Goal: Obtain resource: Obtain resource

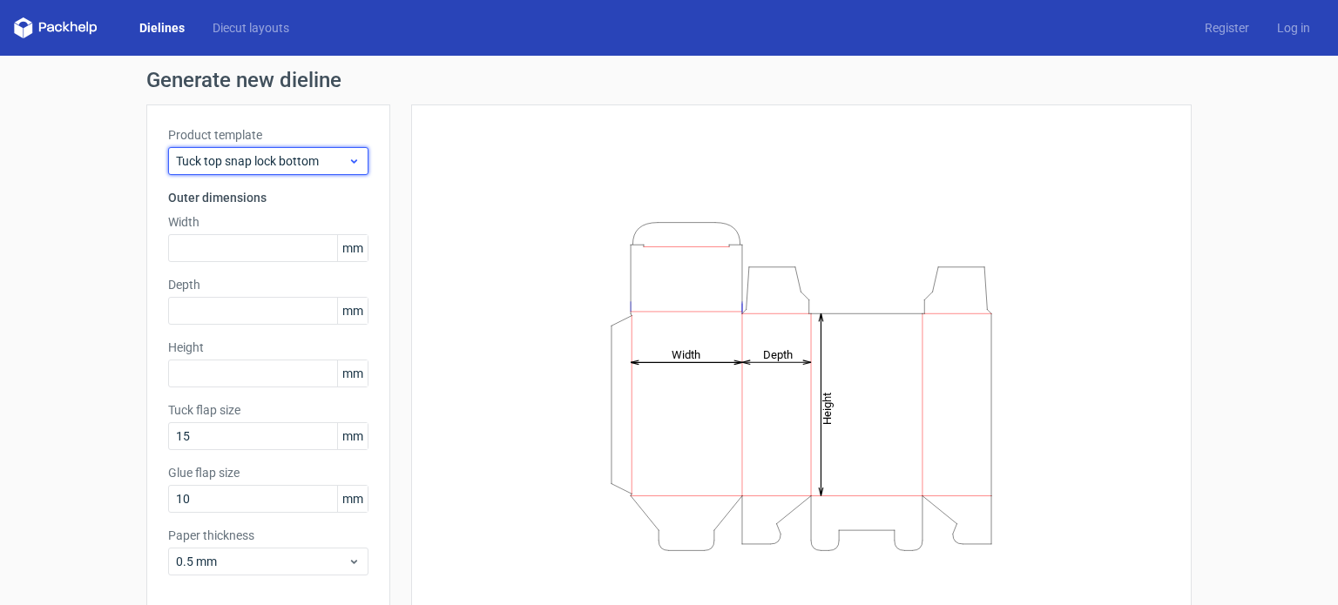
click at [329, 162] on span "Tuck top snap lock bottom" at bounding box center [262, 160] width 172 height 17
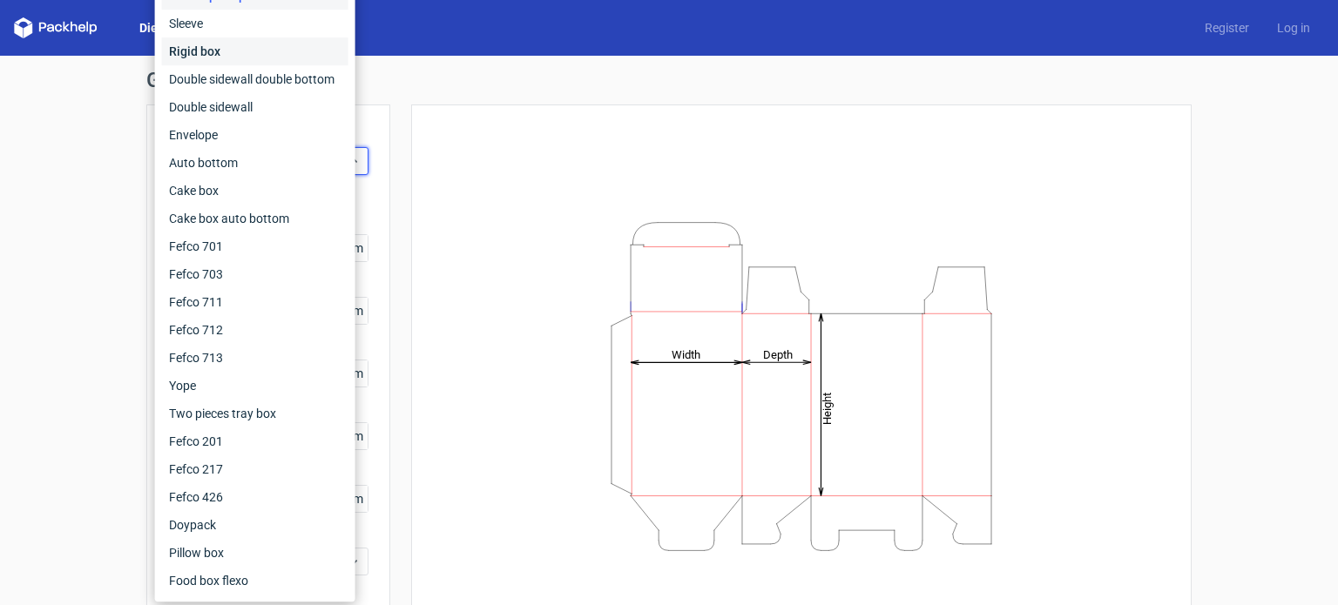
click at [274, 50] on div "Rigid box" at bounding box center [255, 51] width 186 height 28
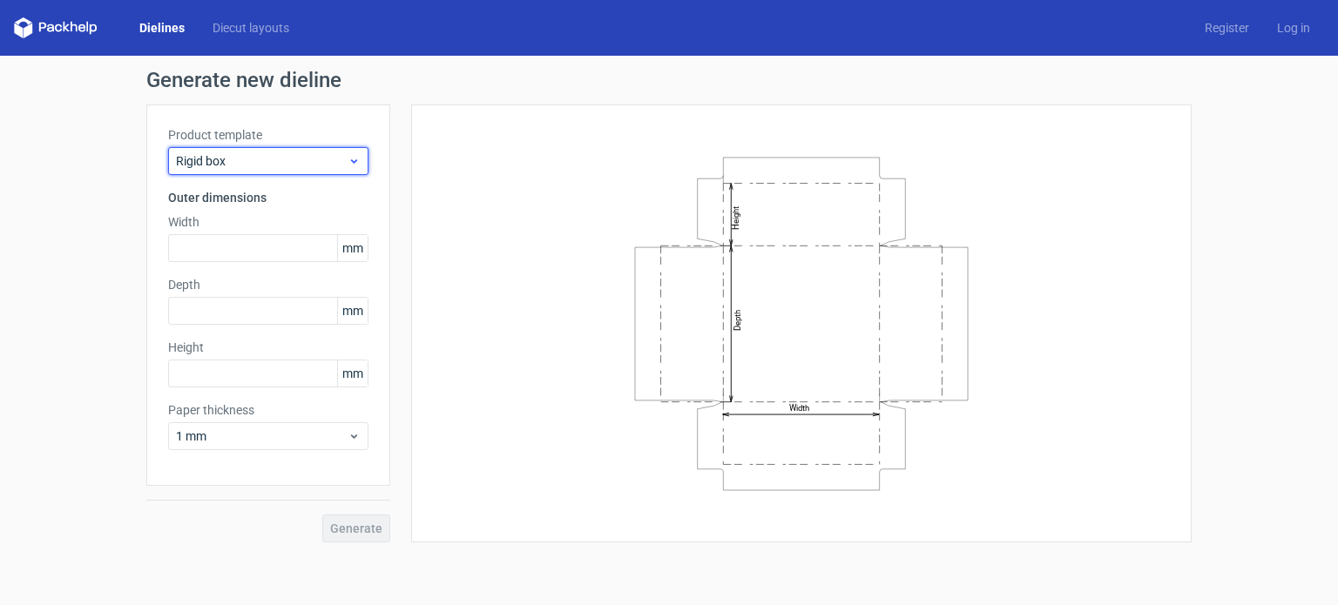
click at [345, 156] on span "Rigid box" at bounding box center [262, 160] width 172 height 17
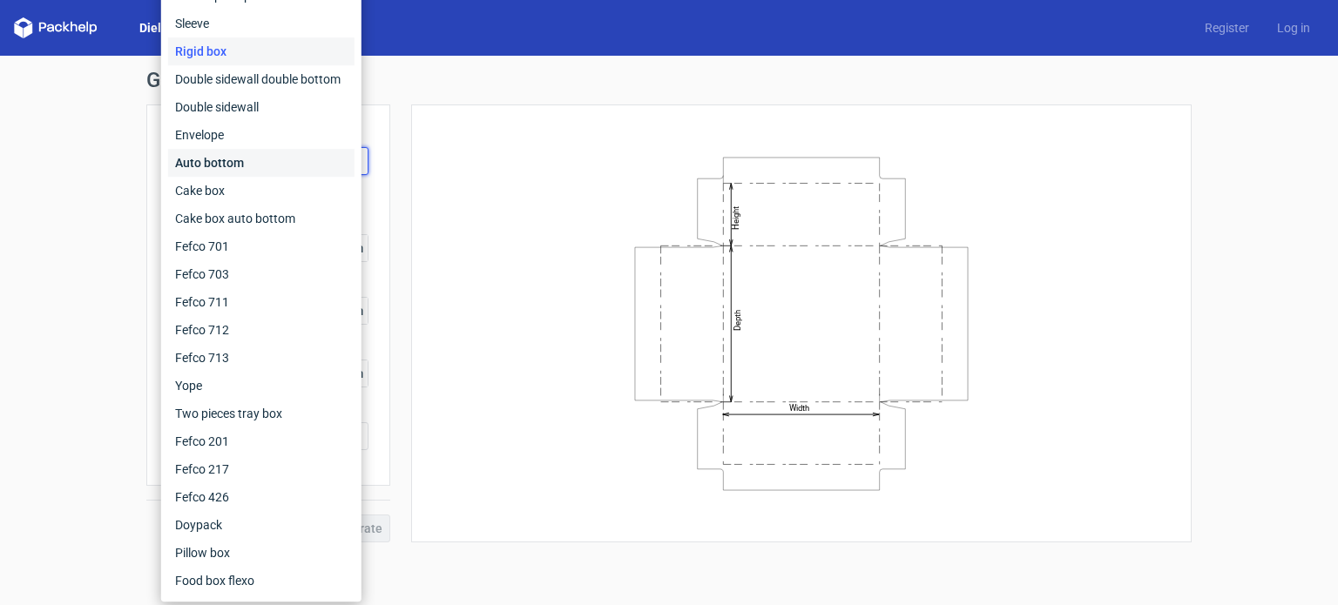
click at [275, 165] on div "Auto bottom" at bounding box center [261, 163] width 186 height 28
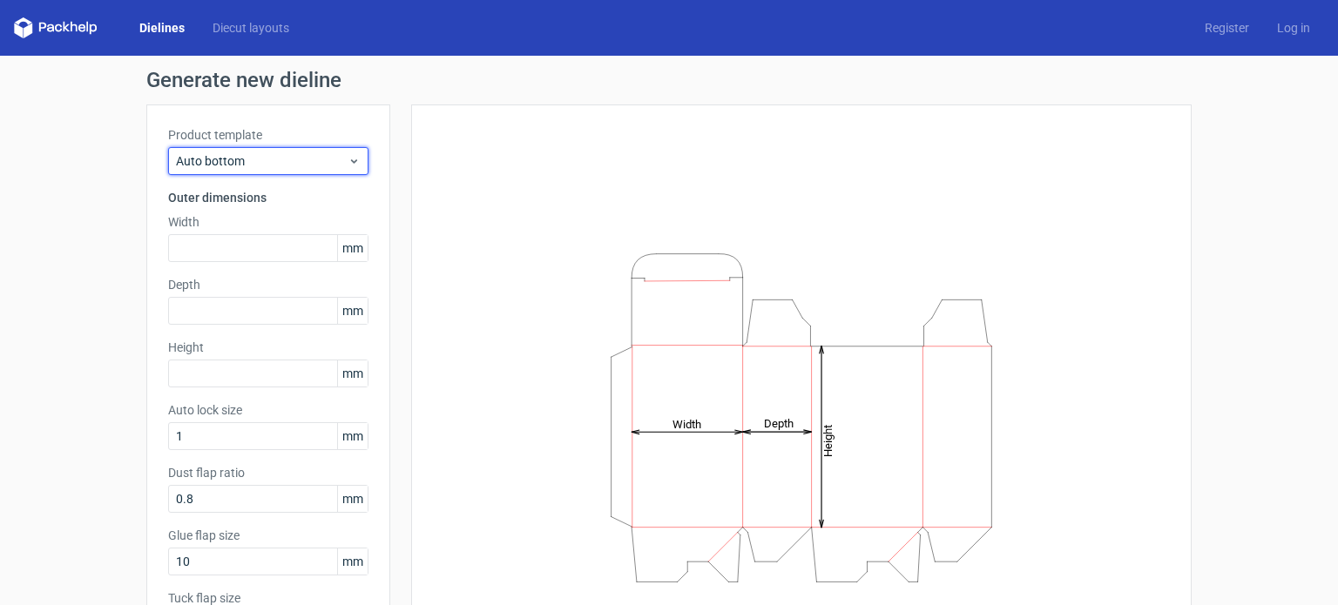
click at [275, 165] on span "Auto bottom" at bounding box center [262, 160] width 172 height 17
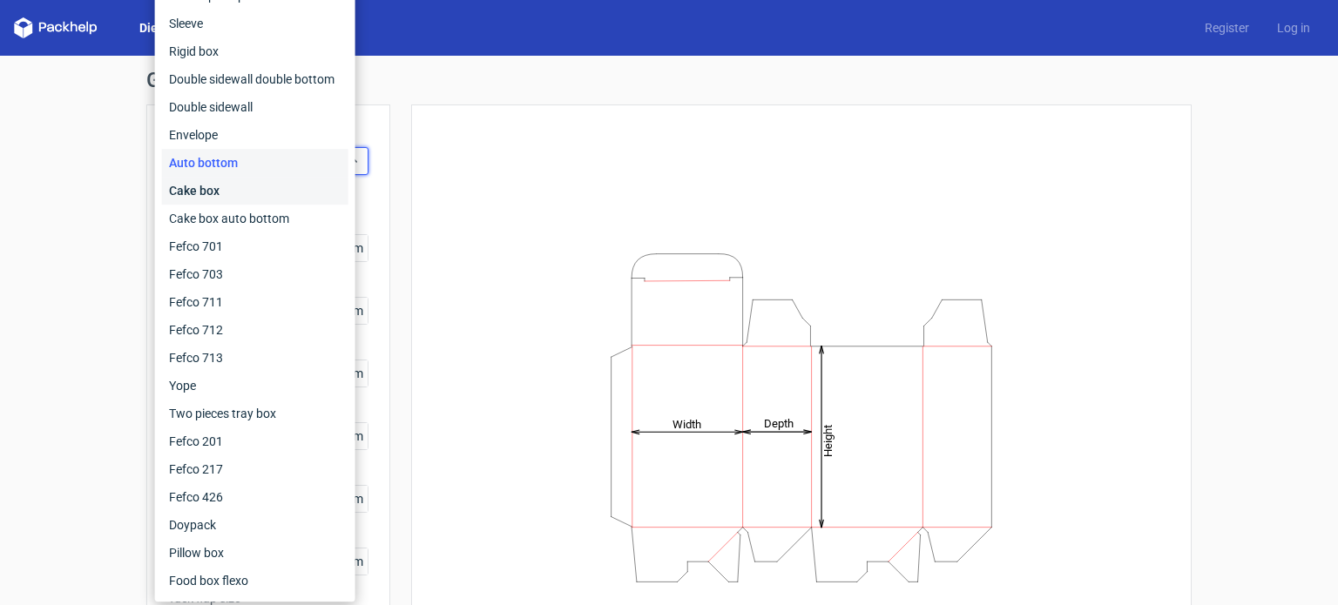
click at [233, 196] on div "Cake box" at bounding box center [255, 191] width 186 height 28
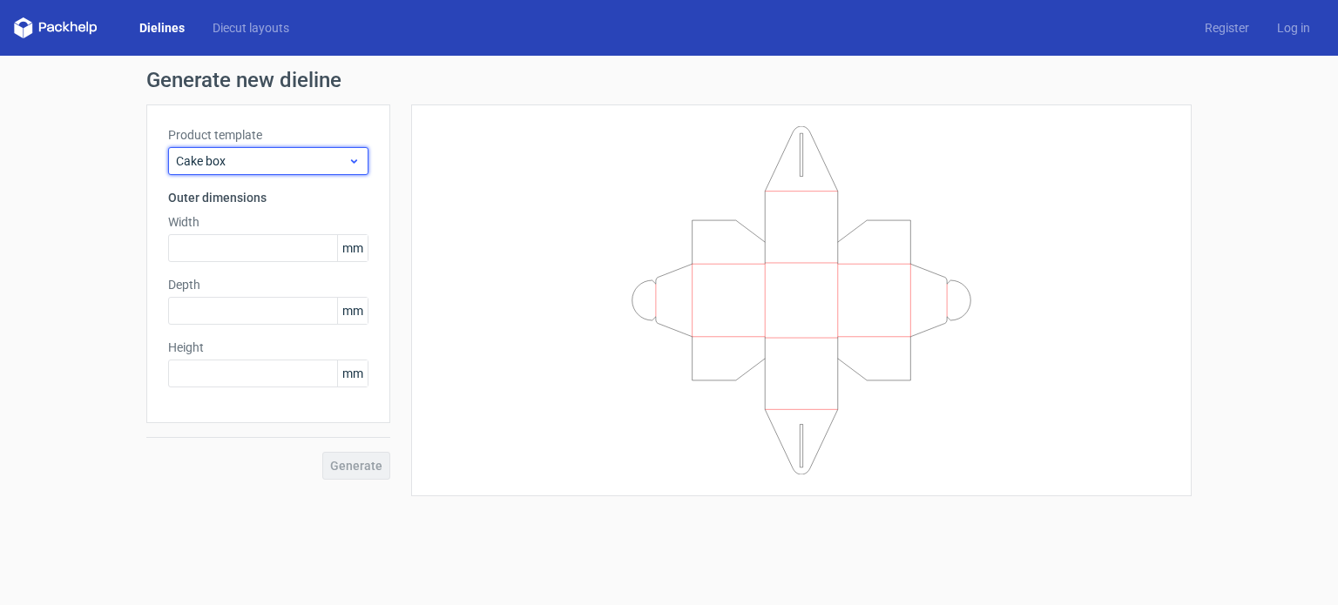
click at [284, 154] on span "Cake box" at bounding box center [262, 160] width 172 height 17
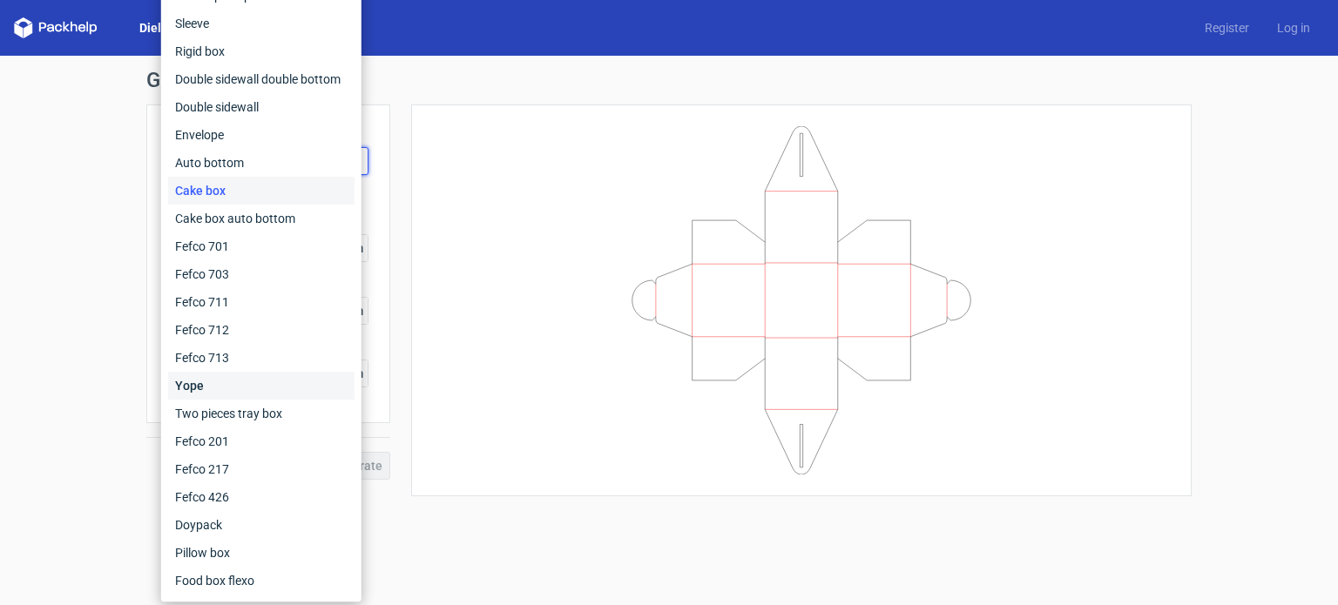
click at [219, 379] on div "Yope" at bounding box center [261, 386] width 186 height 28
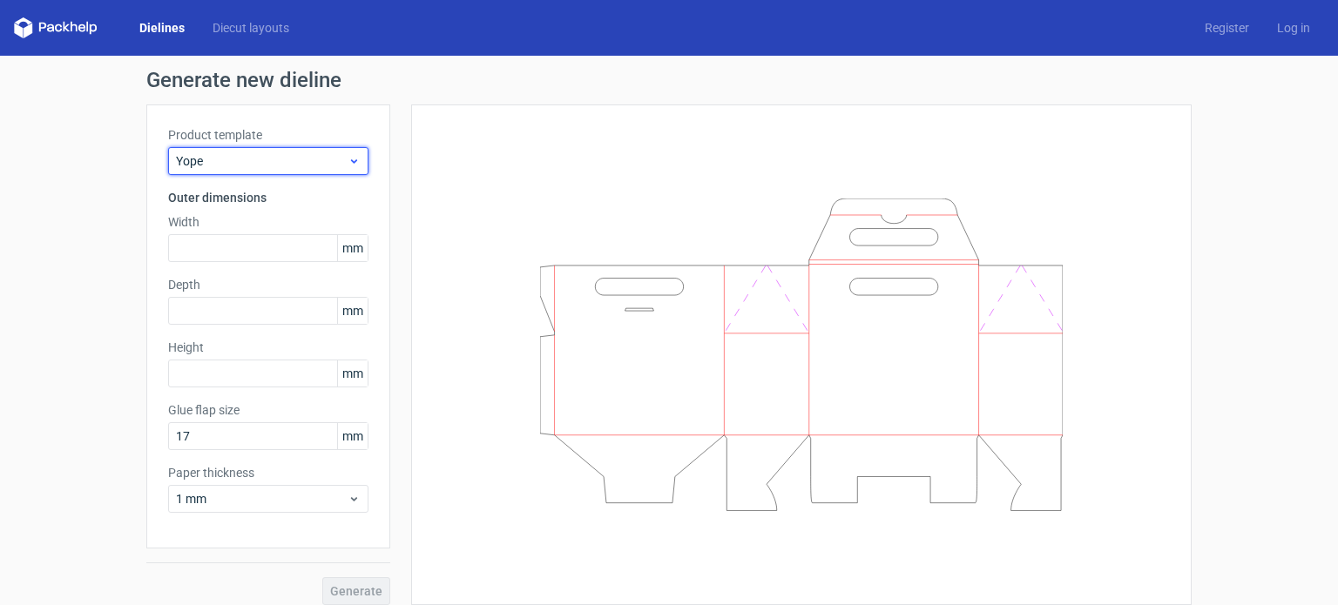
click at [309, 167] on span "Yope" at bounding box center [262, 160] width 172 height 17
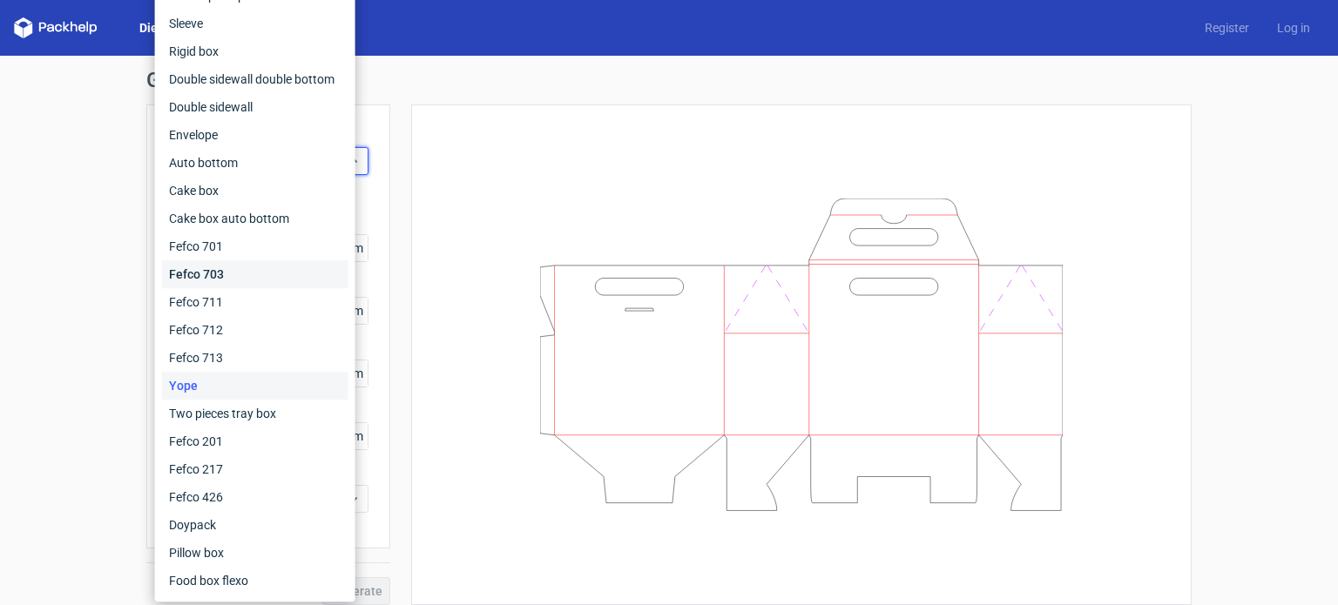
click at [218, 277] on div "Fefco 703" at bounding box center [255, 274] width 186 height 28
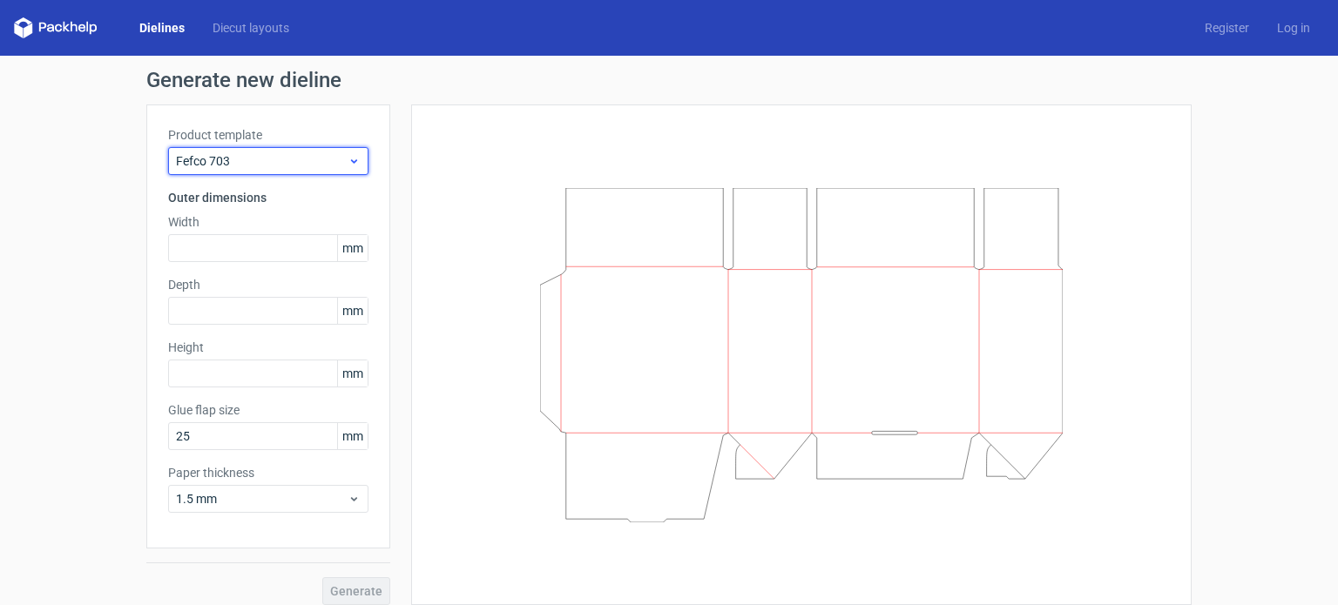
click at [275, 164] on span "Fefco 703" at bounding box center [262, 160] width 172 height 17
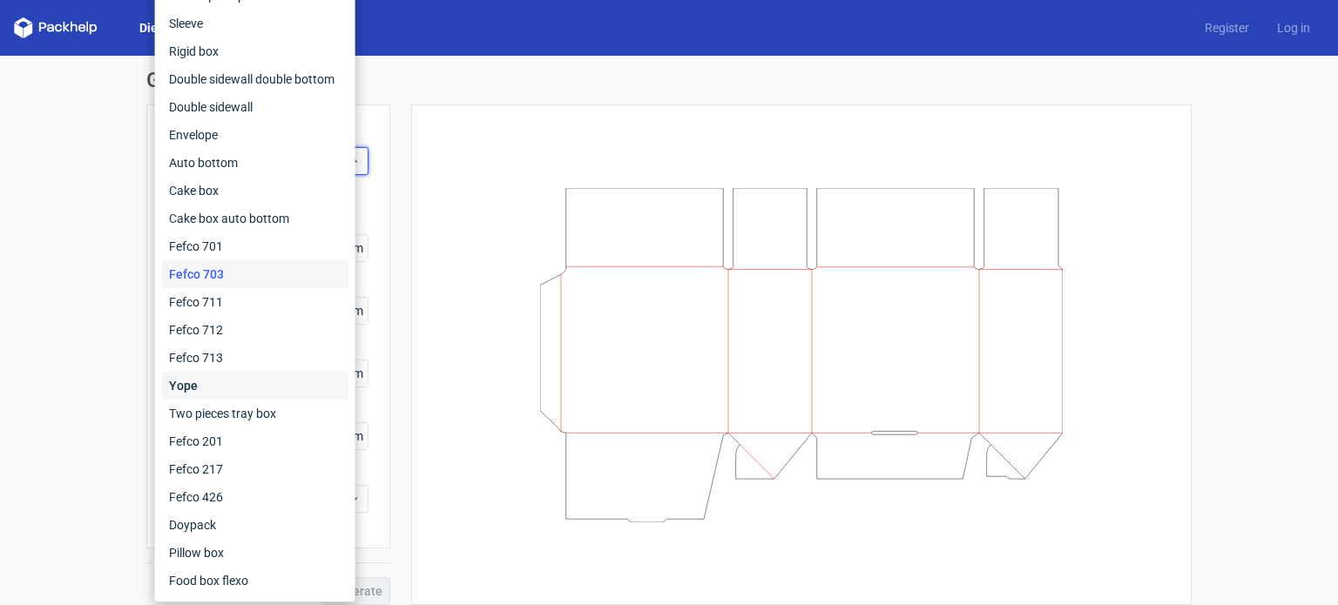
click at [206, 384] on div "Yope" at bounding box center [255, 386] width 186 height 28
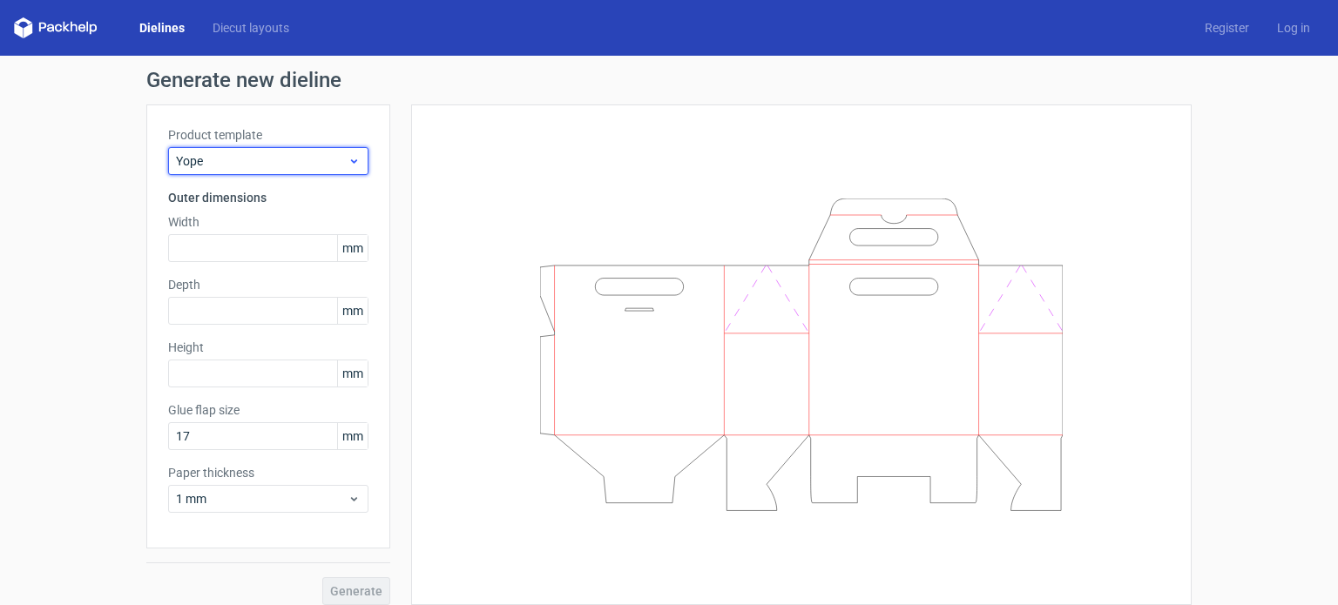
click at [311, 169] on span "Yope" at bounding box center [262, 160] width 172 height 17
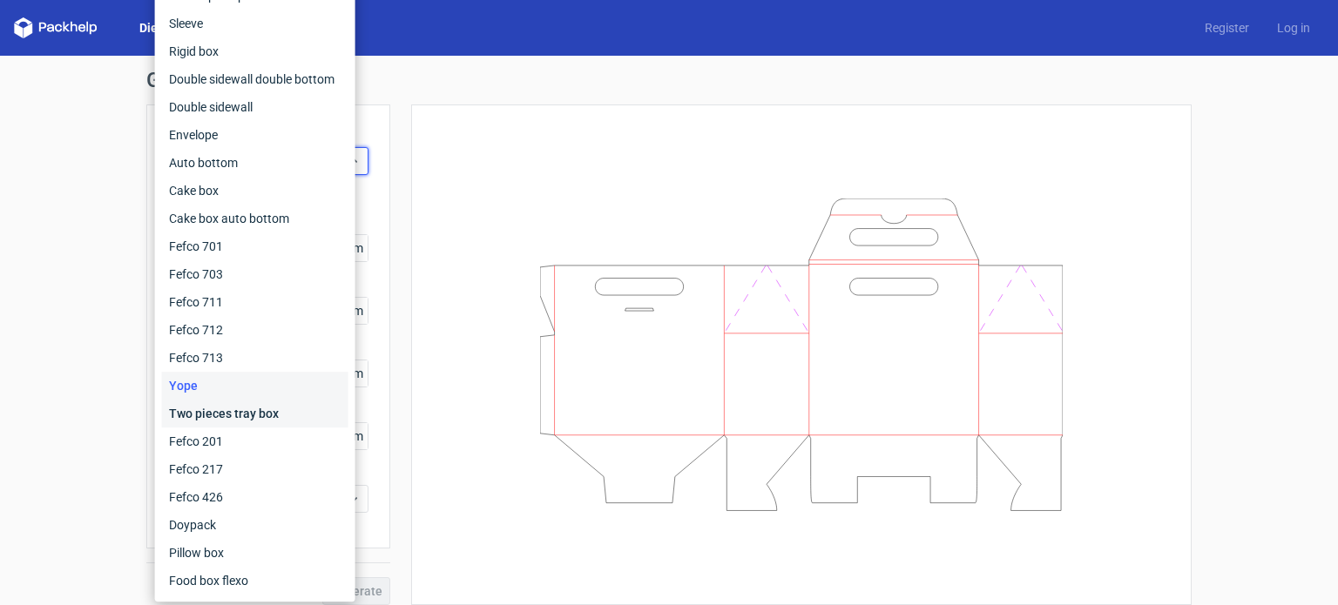
click at [254, 409] on div "Two pieces tray box" at bounding box center [255, 414] width 186 height 28
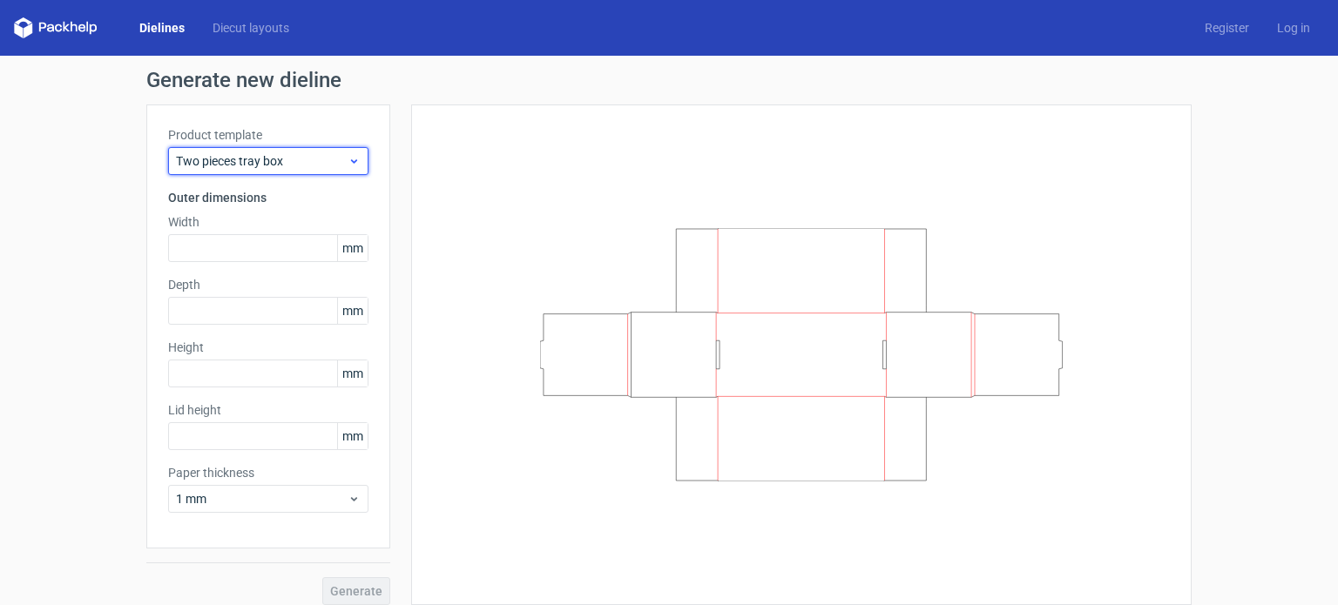
click at [306, 157] on span "Two pieces tray box" at bounding box center [262, 160] width 172 height 17
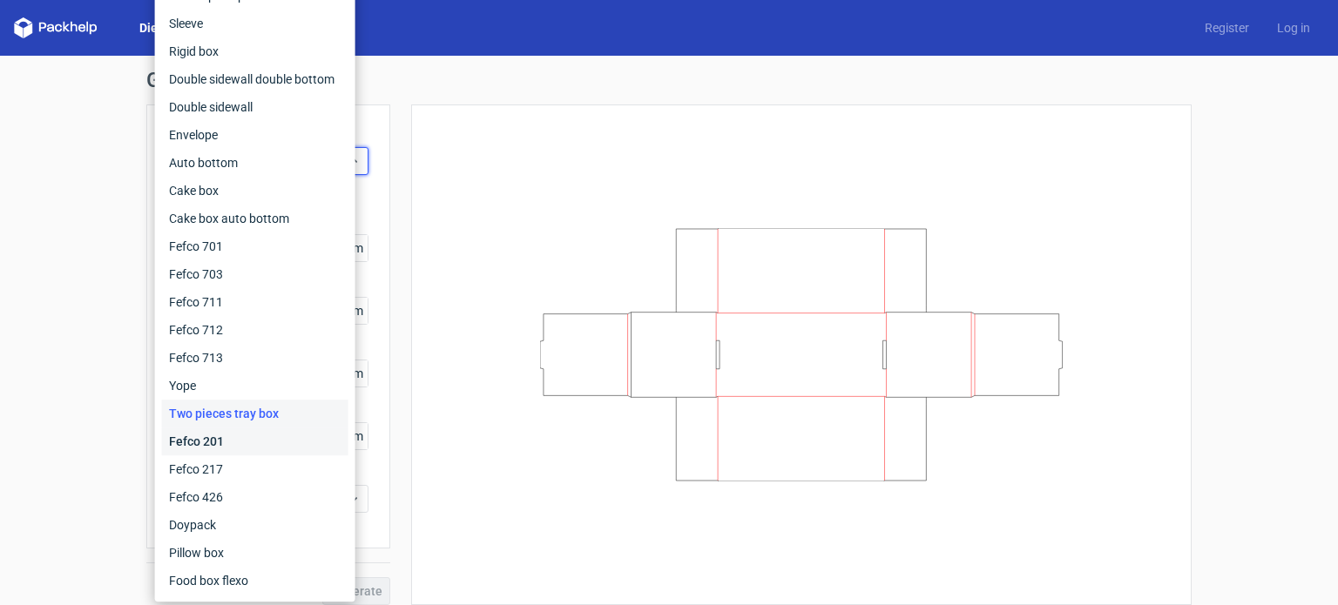
click at [226, 435] on div "Fefco 201" at bounding box center [255, 442] width 186 height 28
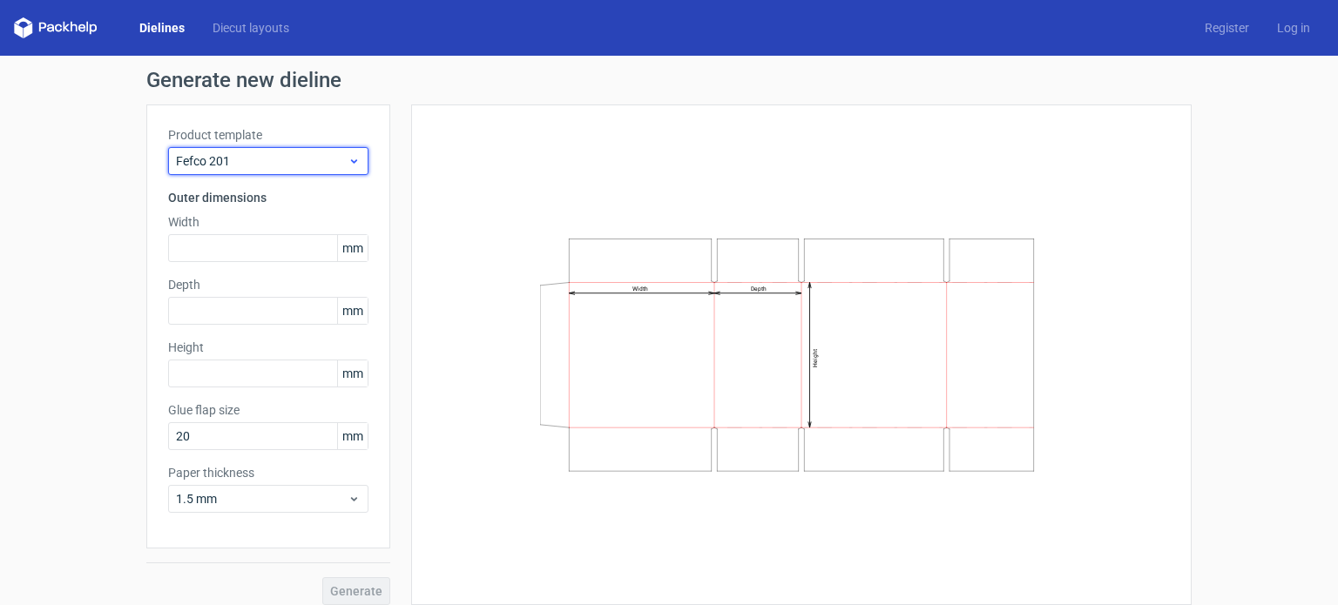
click at [332, 165] on span "Fefco 201" at bounding box center [262, 160] width 172 height 17
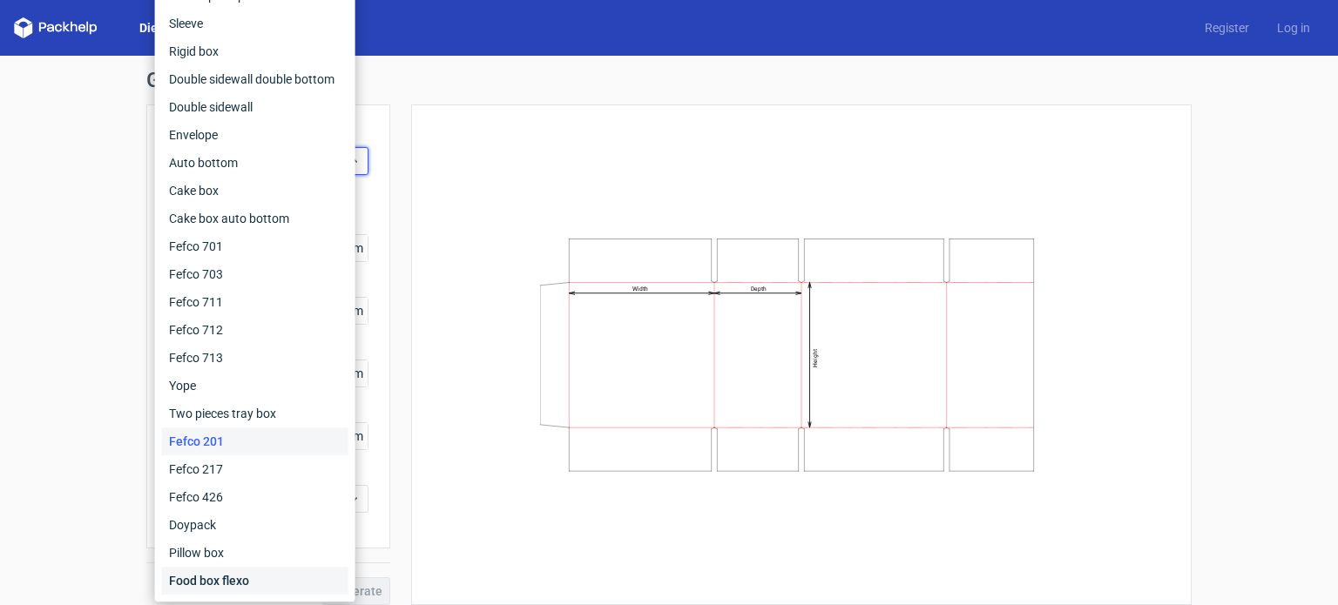
click at [225, 568] on div "Food box flexo" at bounding box center [255, 581] width 186 height 28
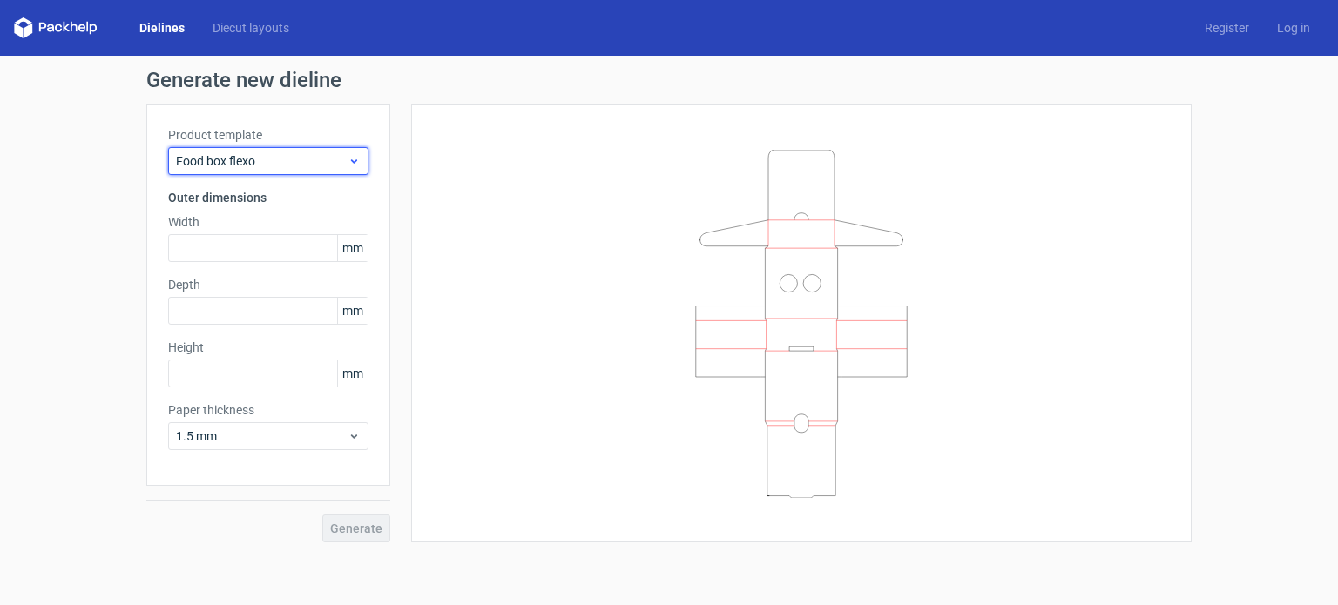
click at [266, 153] on span "Food box flexo" at bounding box center [262, 160] width 172 height 17
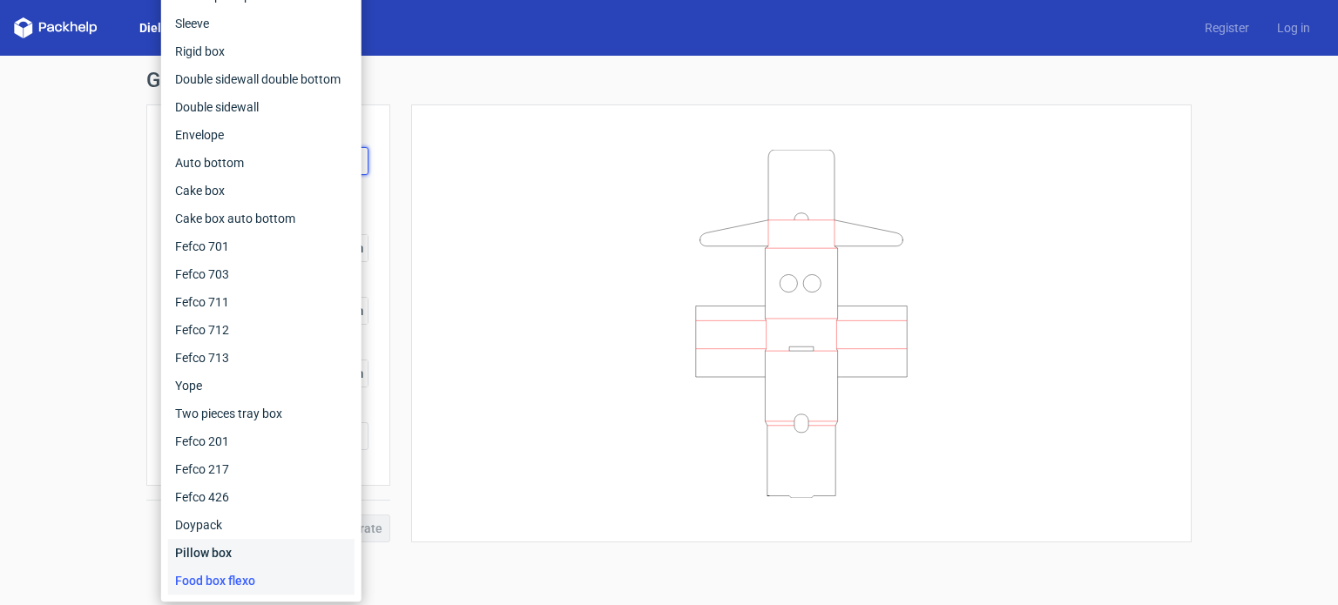
click at [215, 546] on div "Pillow box" at bounding box center [261, 553] width 186 height 28
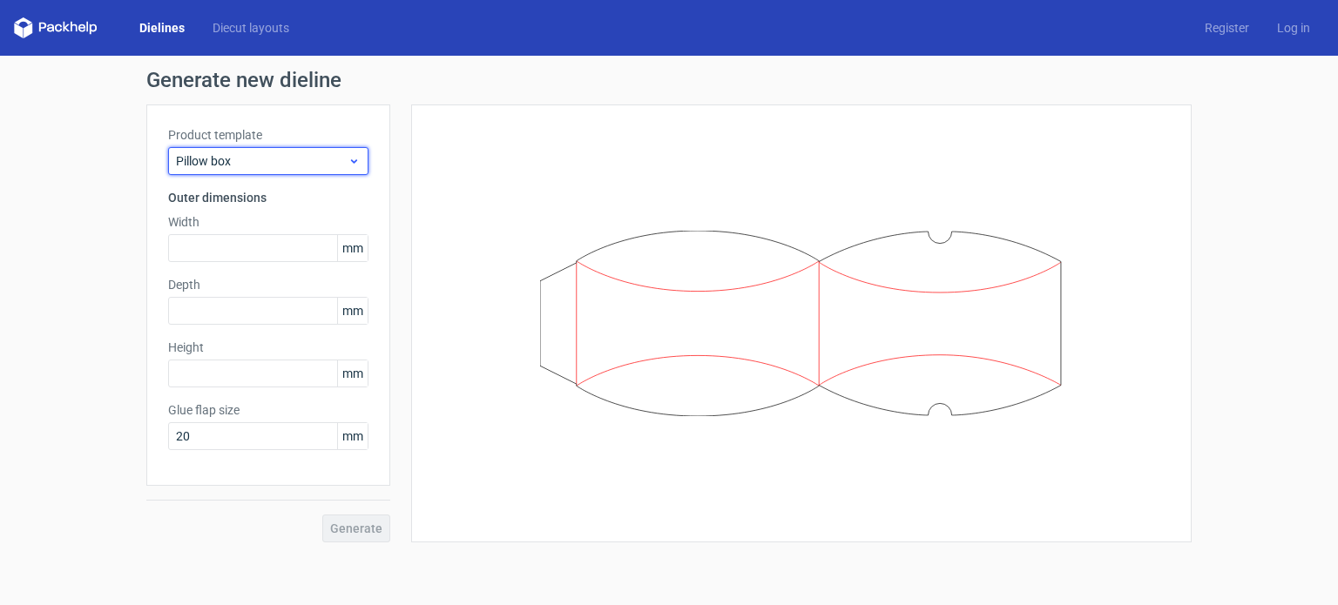
click at [278, 147] on div "Pillow box" at bounding box center [268, 161] width 200 height 28
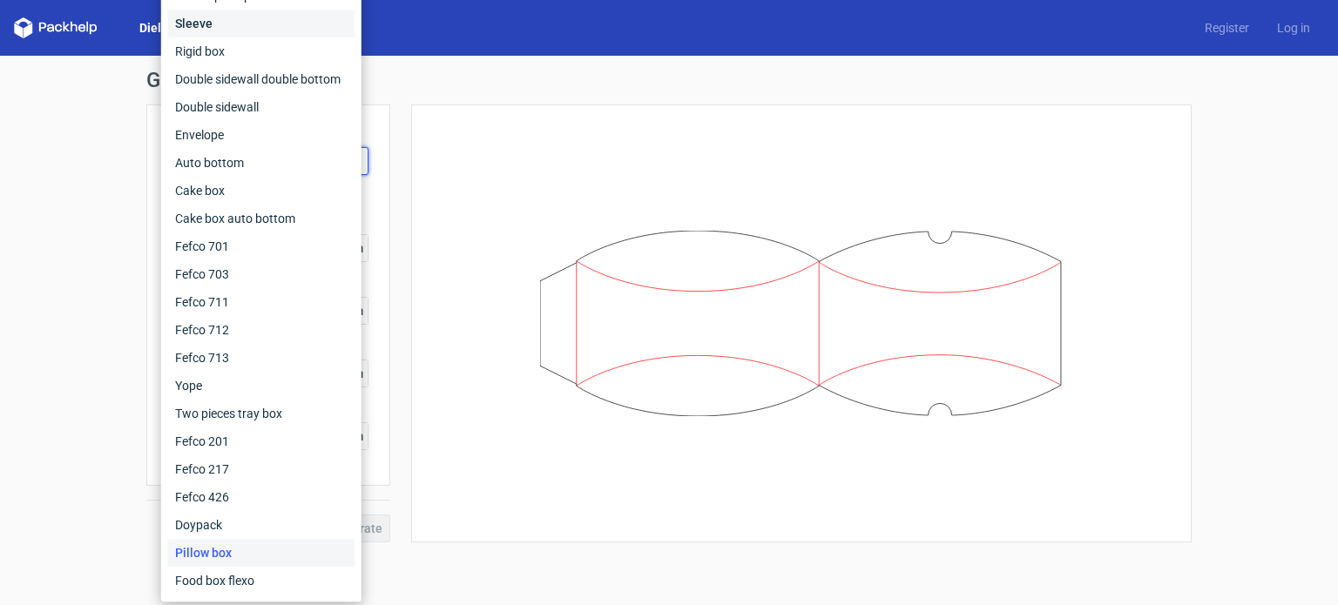
click at [280, 12] on div "Sleeve" at bounding box center [261, 24] width 186 height 28
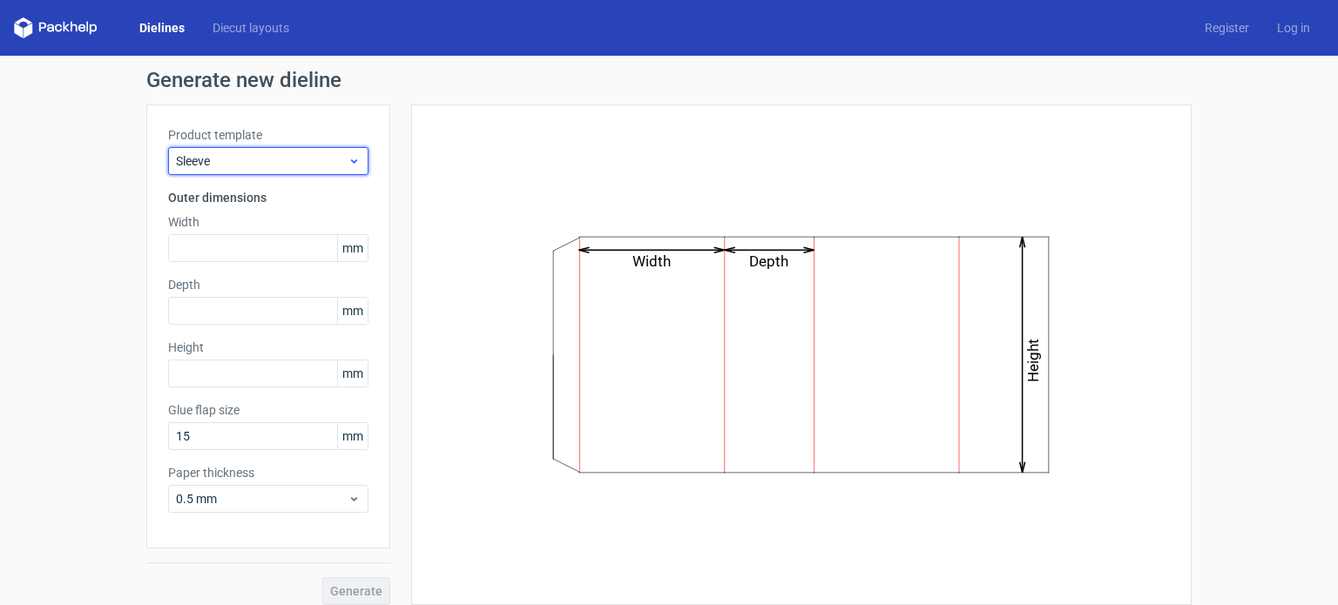
click at [269, 156] on span "Sleeve" at bounding box center [262, 160] width 172 height 17
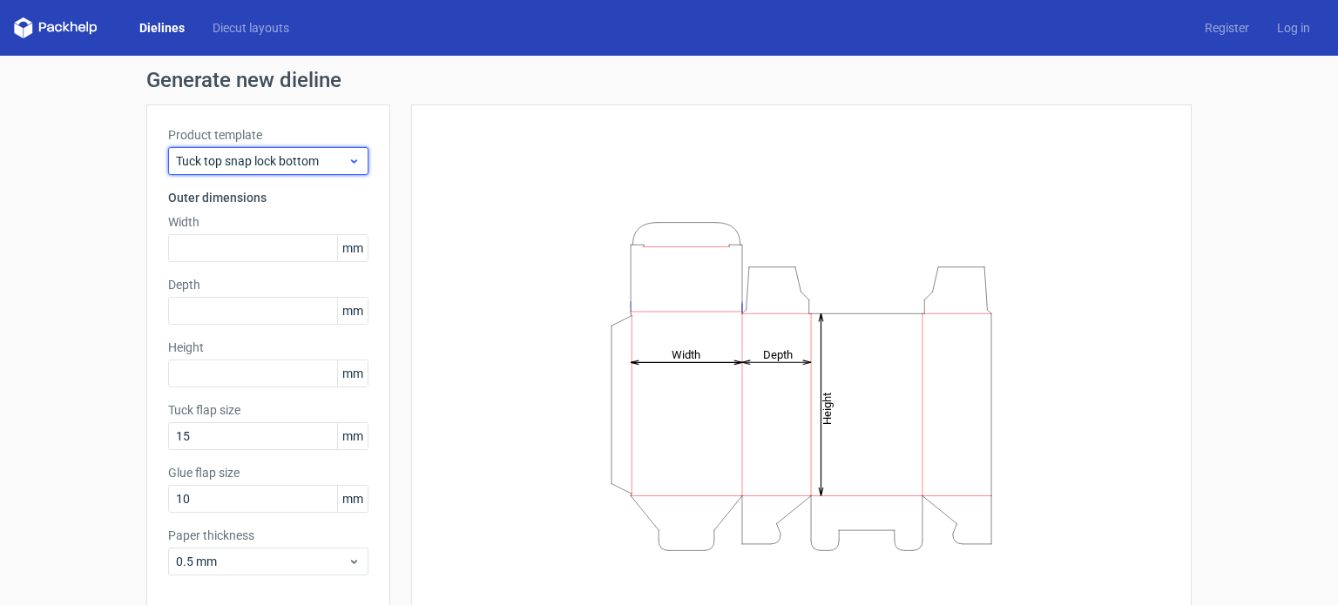
click at [246, 170] on div "Tuck top snap lock bottom" at bounding box center [268, 161] width 200 height 28
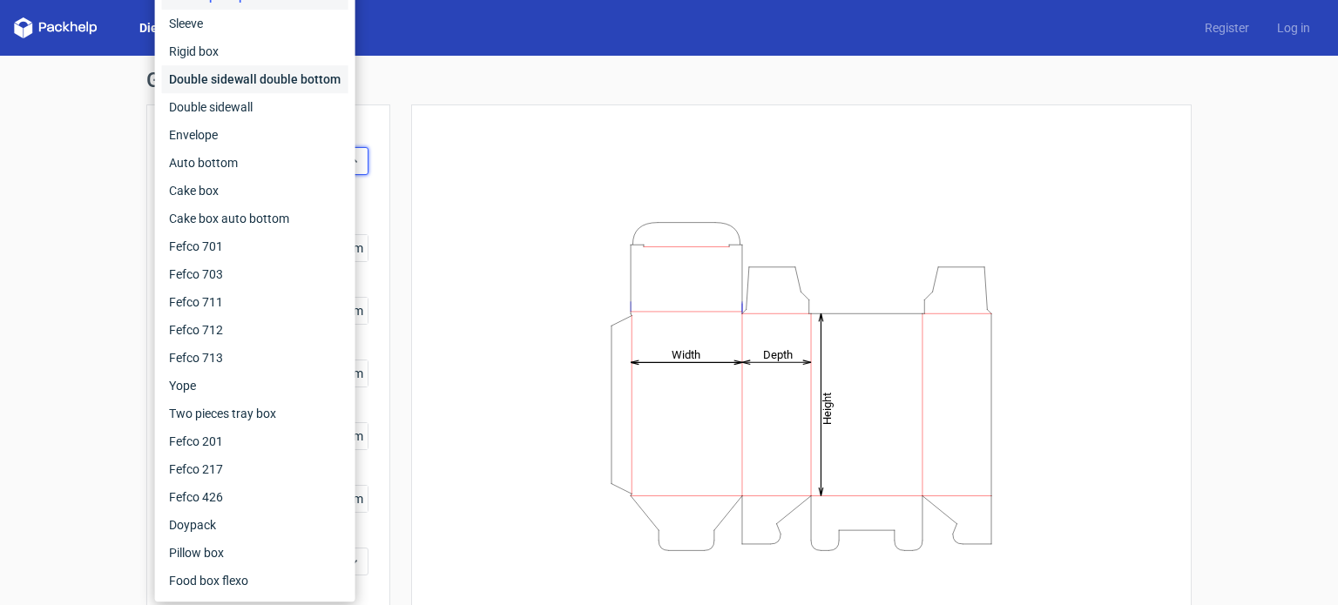
click at [210, 81] on div "Double sidewall double bottom" at bounding box center [255, 79] width 186 height 28
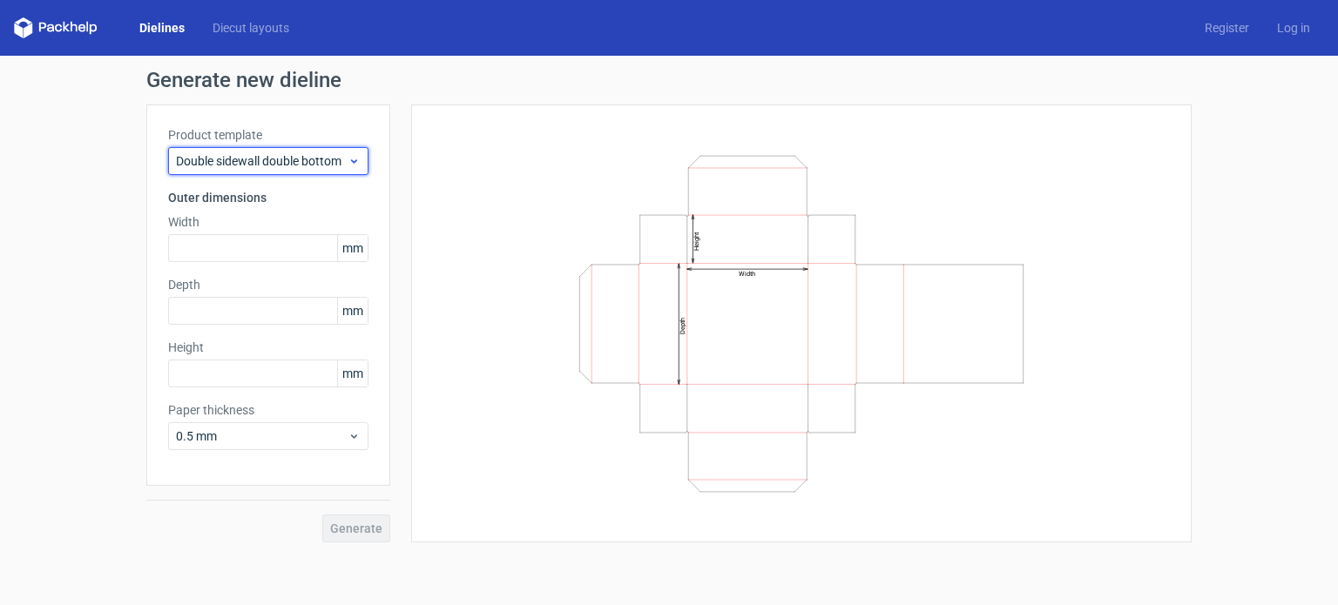
click at [233, 163] on span "Double sidewall double bottom" at bounding box center [262, 160] width 172 height 17
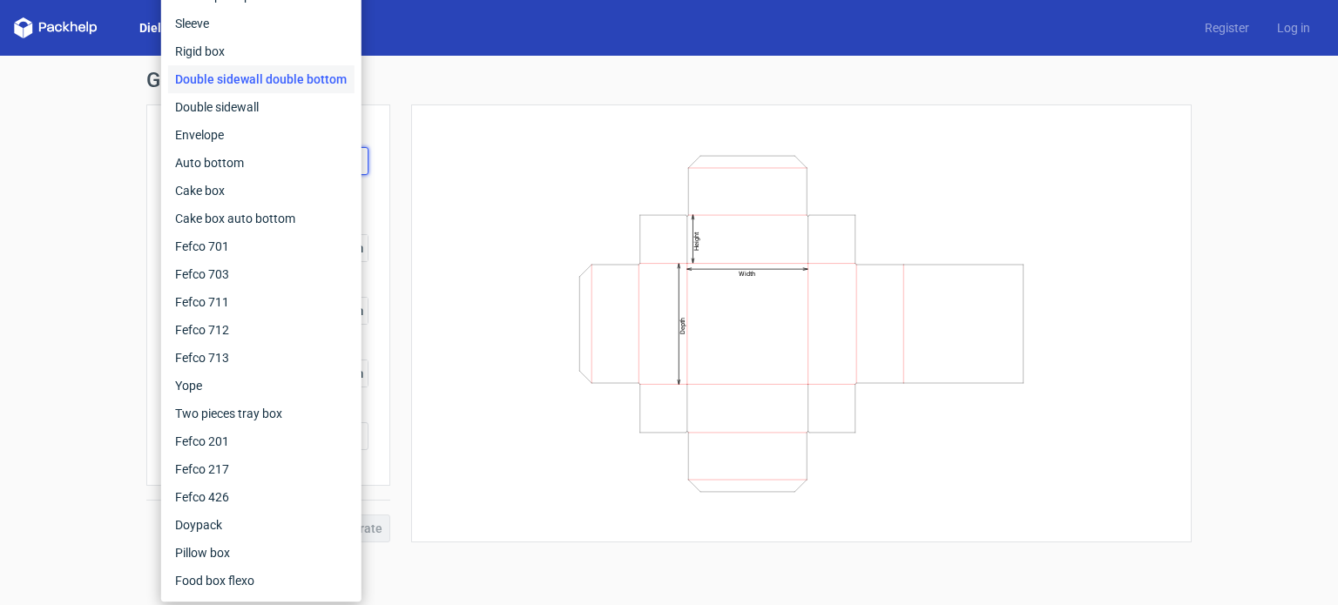
click at [105, 173] on div "Generate new dieline Product template Double sidewall double bottom Outer dimen…" at bounding box center [669, 306] width 1338 height 501
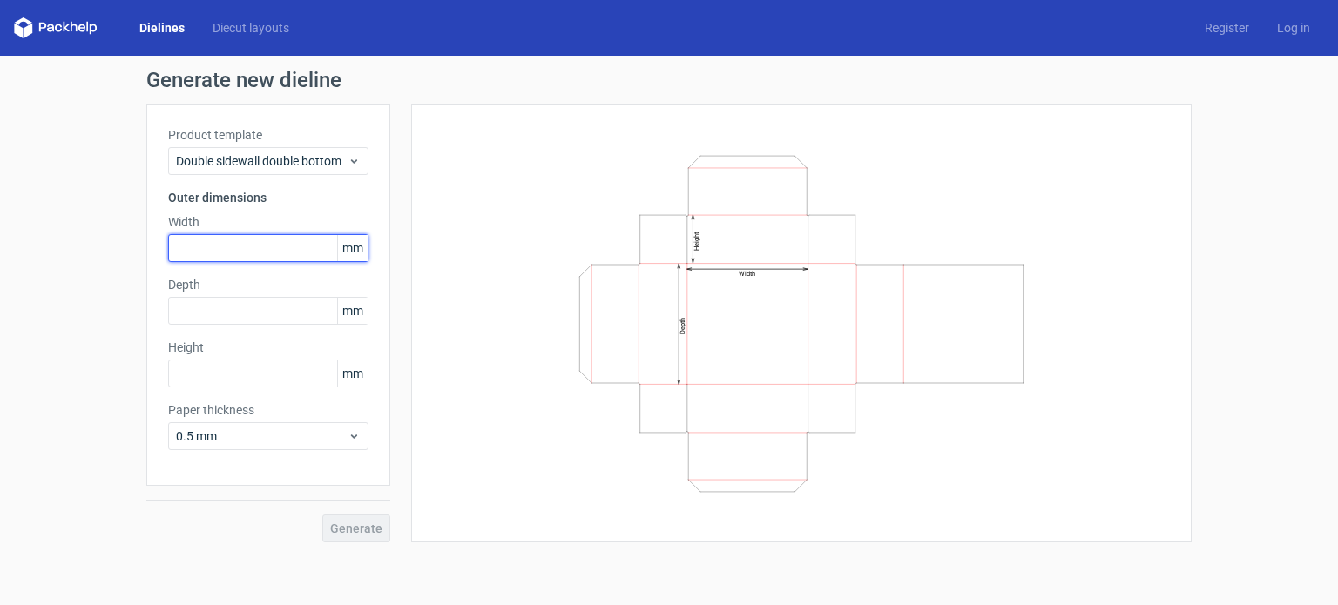
click at [226, 250] on input "text" at bounding box center [268, 248] width 200 height 28
click at [347, 256] on span "mm" at bounding box center [352, 248] width 30 height 26
click at [354, 253] on span "mm" at bounding box center [352, 248] width 30 height 26
click at [305, 246] on input "text" at bounding box center [268, 248] width 200 height 28
type input "127"
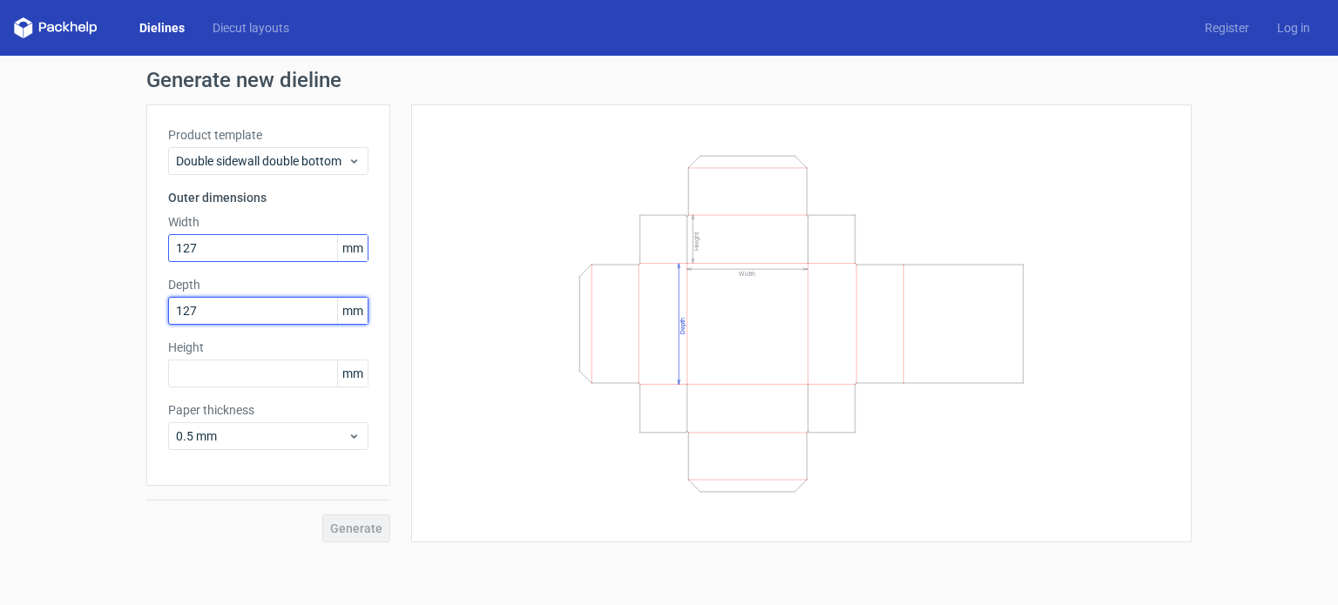
type input "127"
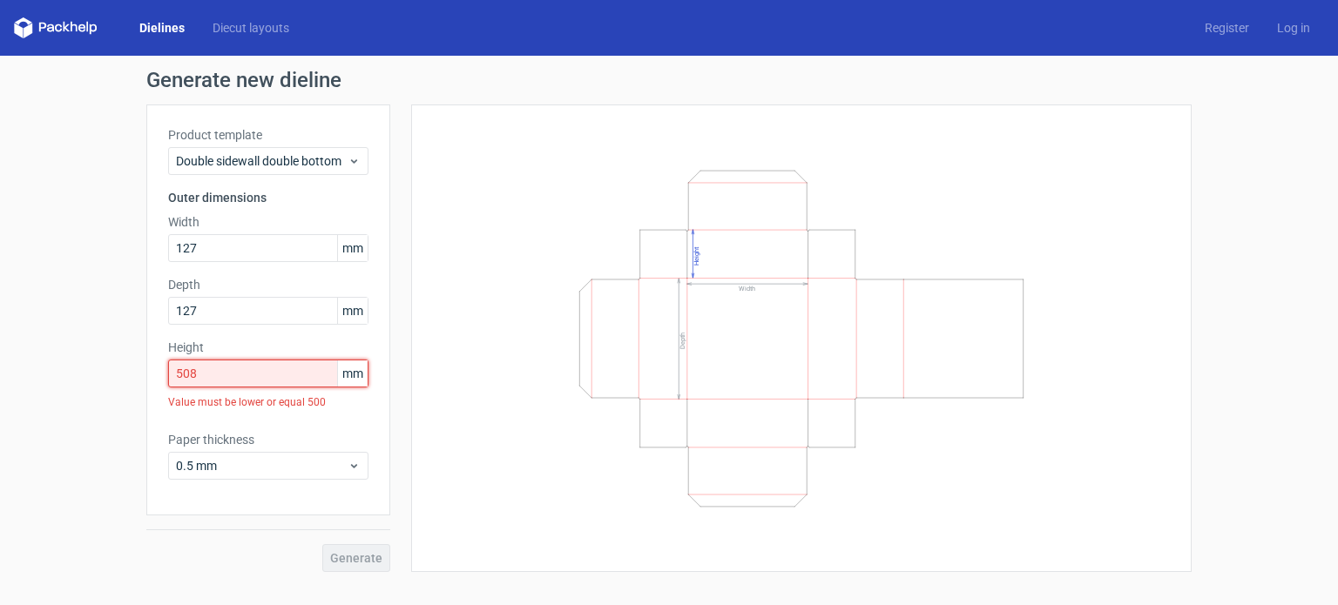
drag, startPoint x: 272, startPoint y: 377, endPoint x: 161, endPoint y: 384, distance: 110.8
click at [161, 384] on div "Product template Double sidewall double bottom Outer dimensions Width 127 mm De…" at bounding box center [268, 310] width 244 height 411
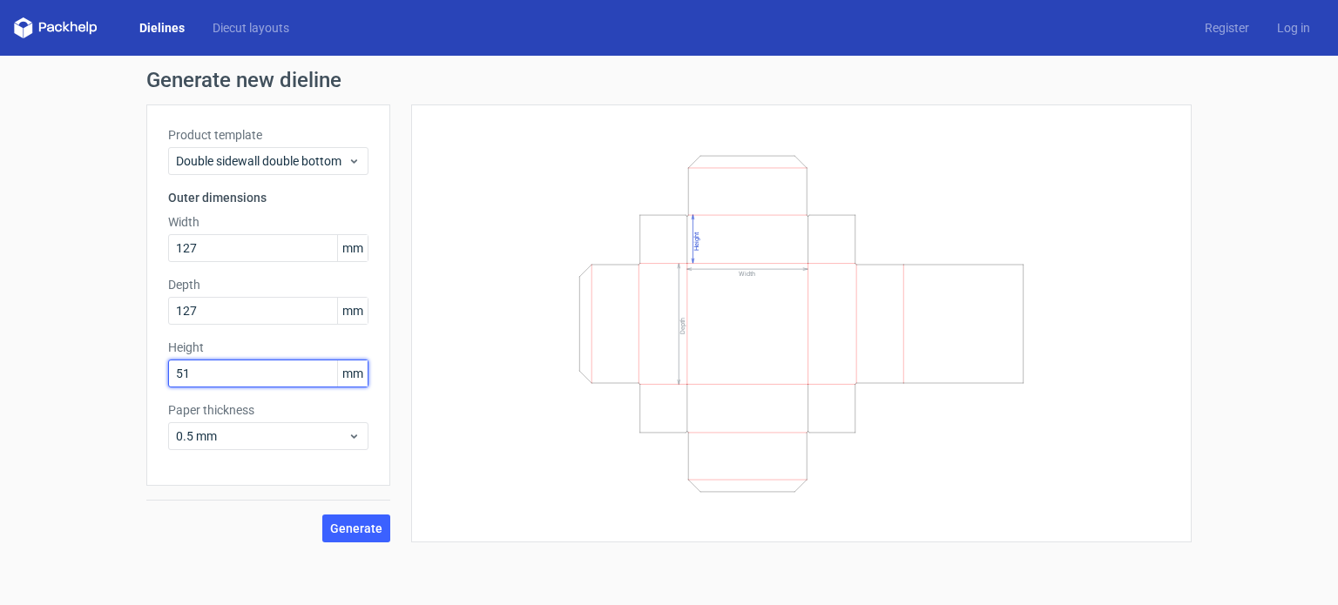
type input "51"
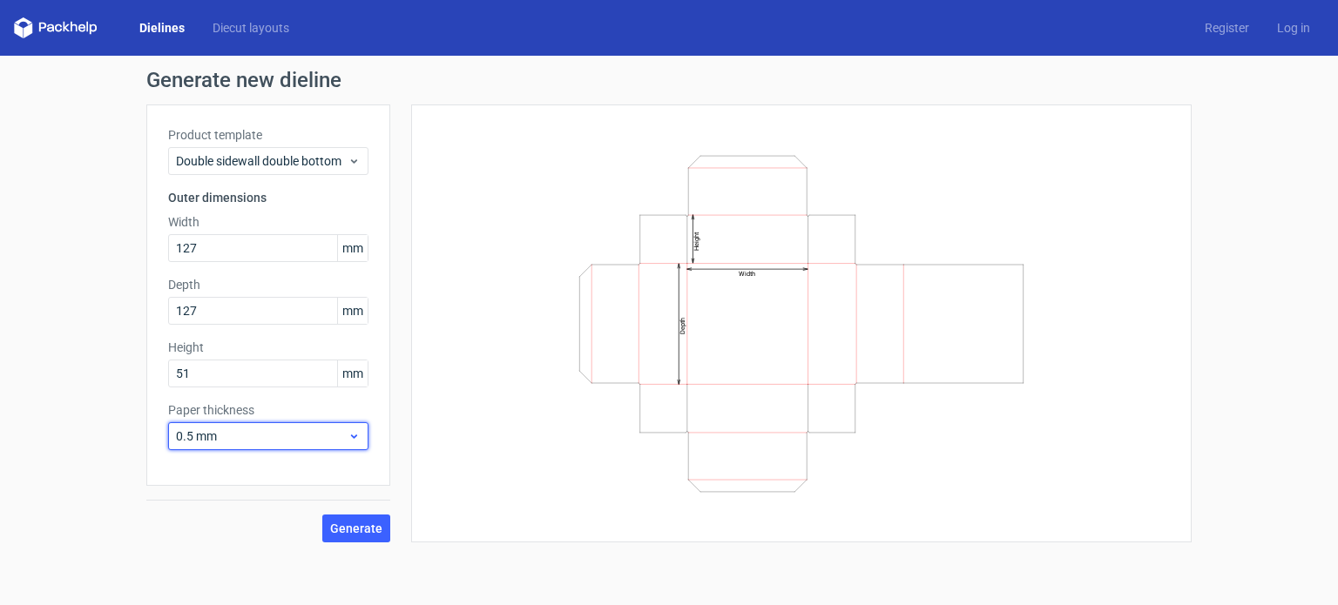
click at [199, 435] on span "0.5 mm" at bounding box center [262, 436] width 172 height 17
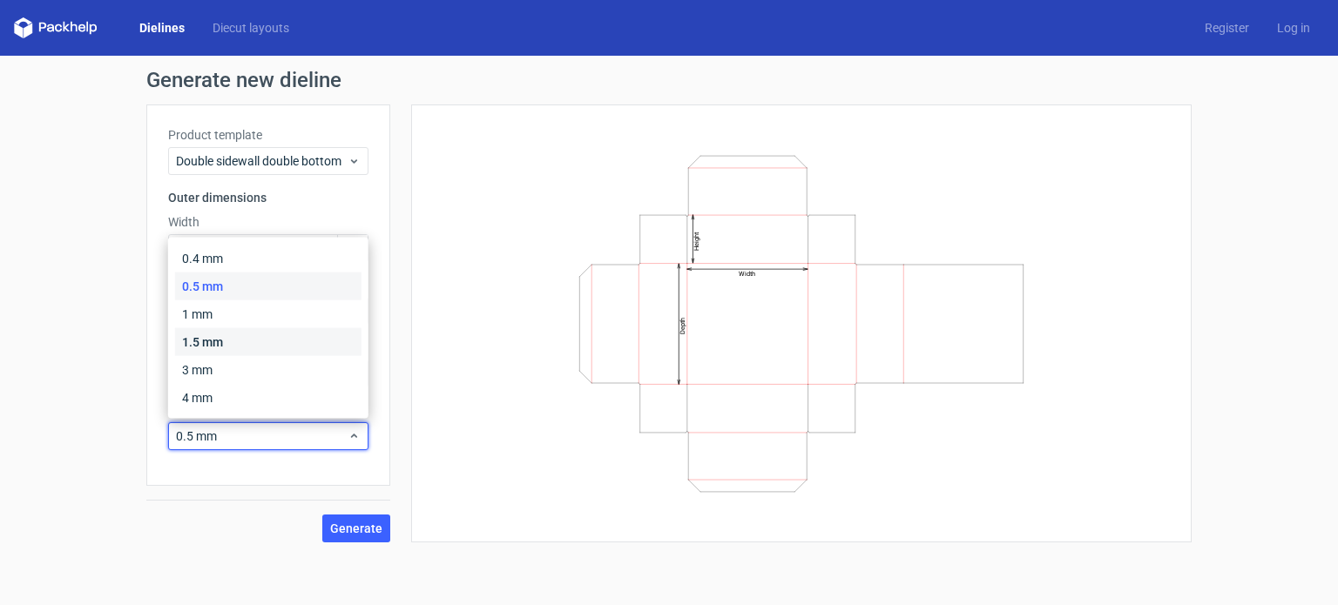
click at [223, 347] on div "1.5 mm" at bounding box center [268, 342] width 186 height 28
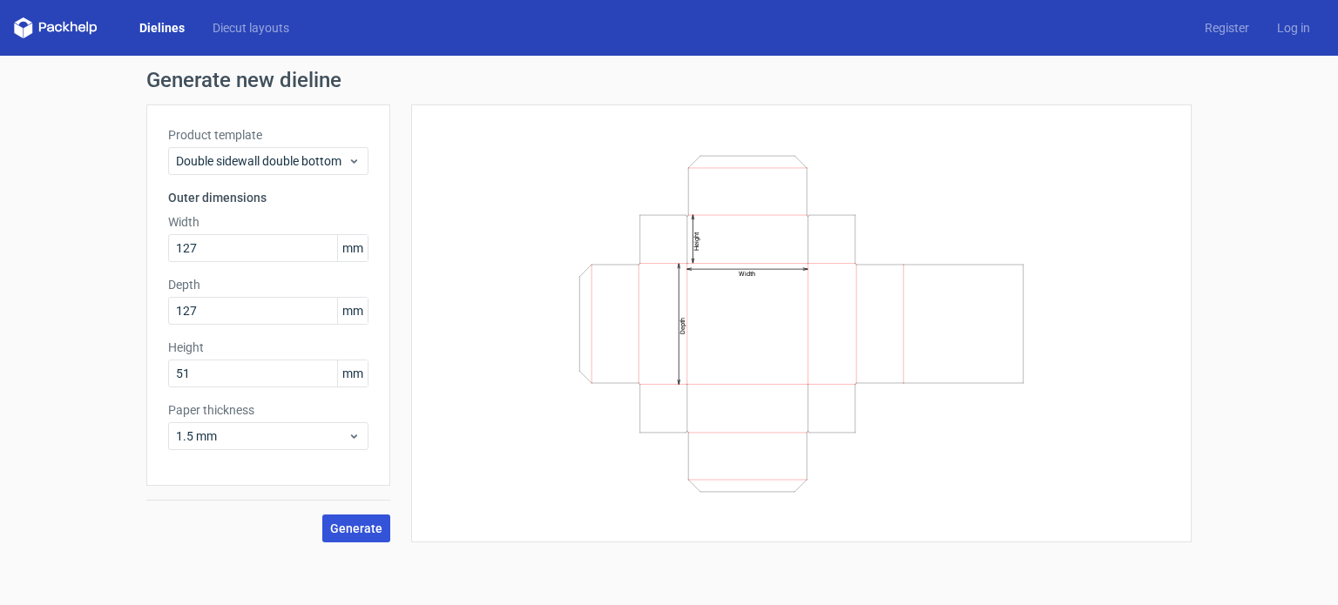
click at [349, 523] on span "Generate" at bounding box center [356, 529] width 52 height 12
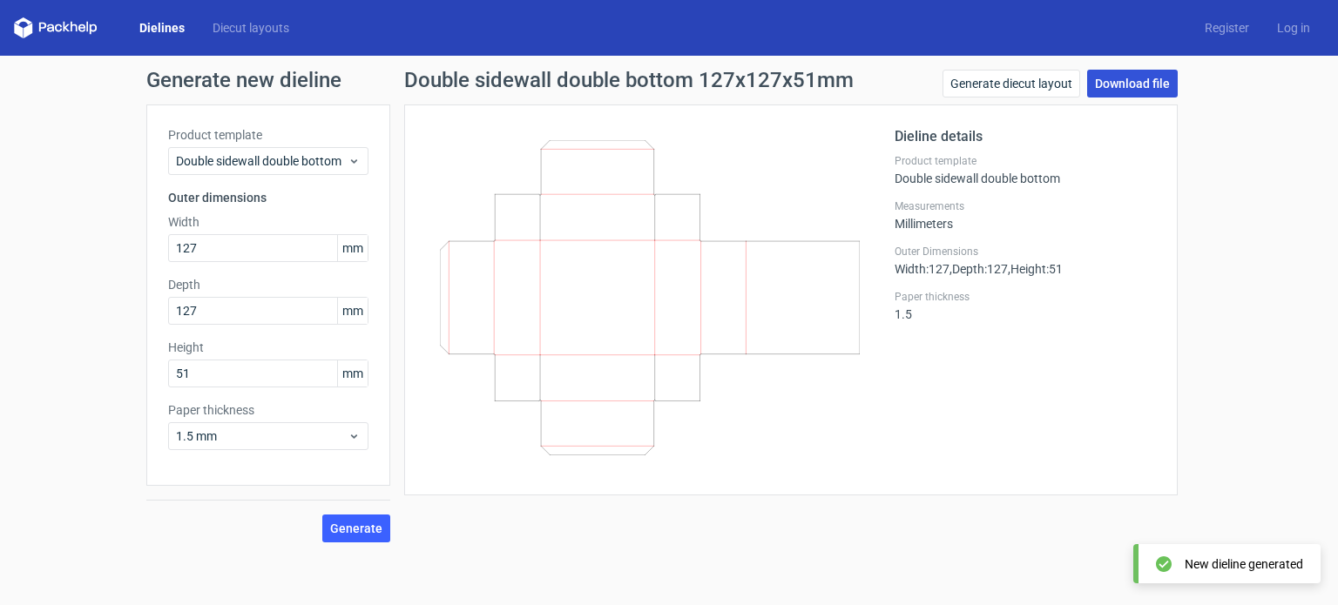
click at [1117, 90] on link "Download file" at bounding box center [1132, 84] width 91 height 28
click at [1149, 75] on link "Download file" at bounding box center [1132, 84] width 91 height 28
